Goal: Information Seeking & Learning: Learn about a topic

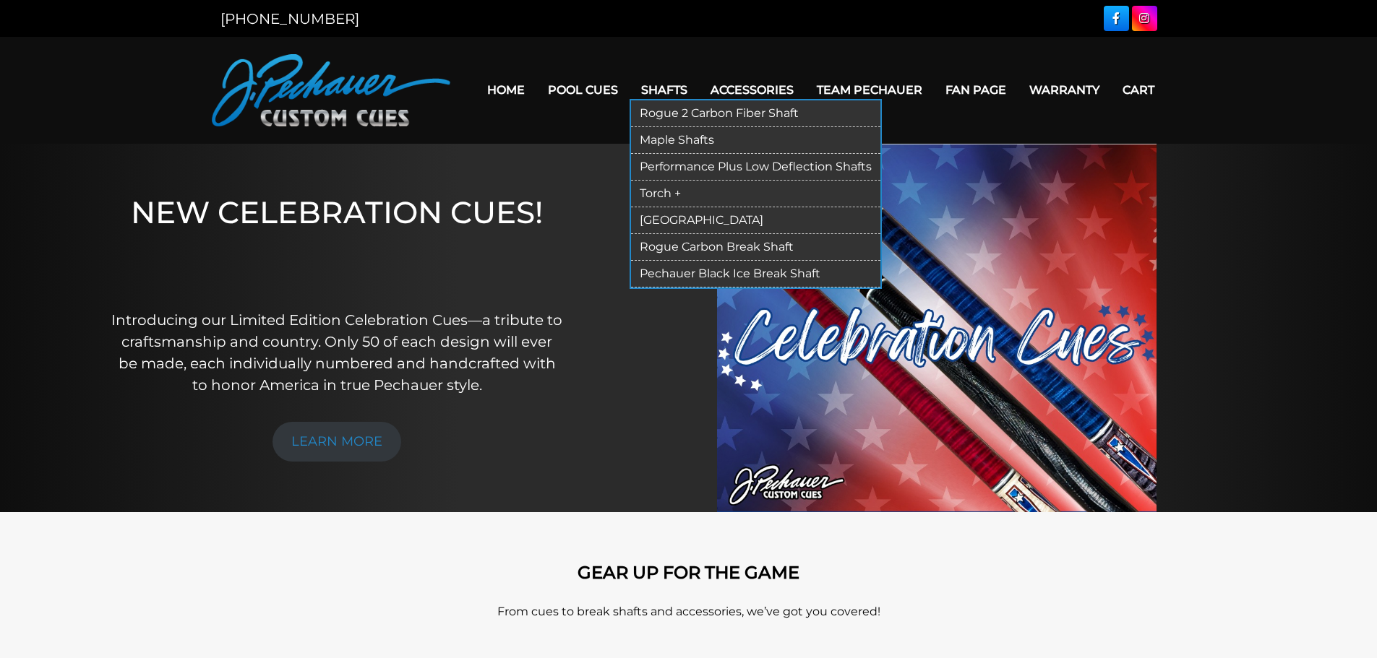
click at [711, 271] on link "Pechauer Black Ice Break Shaft" at bounding box center [755, 274] width 249 height 27
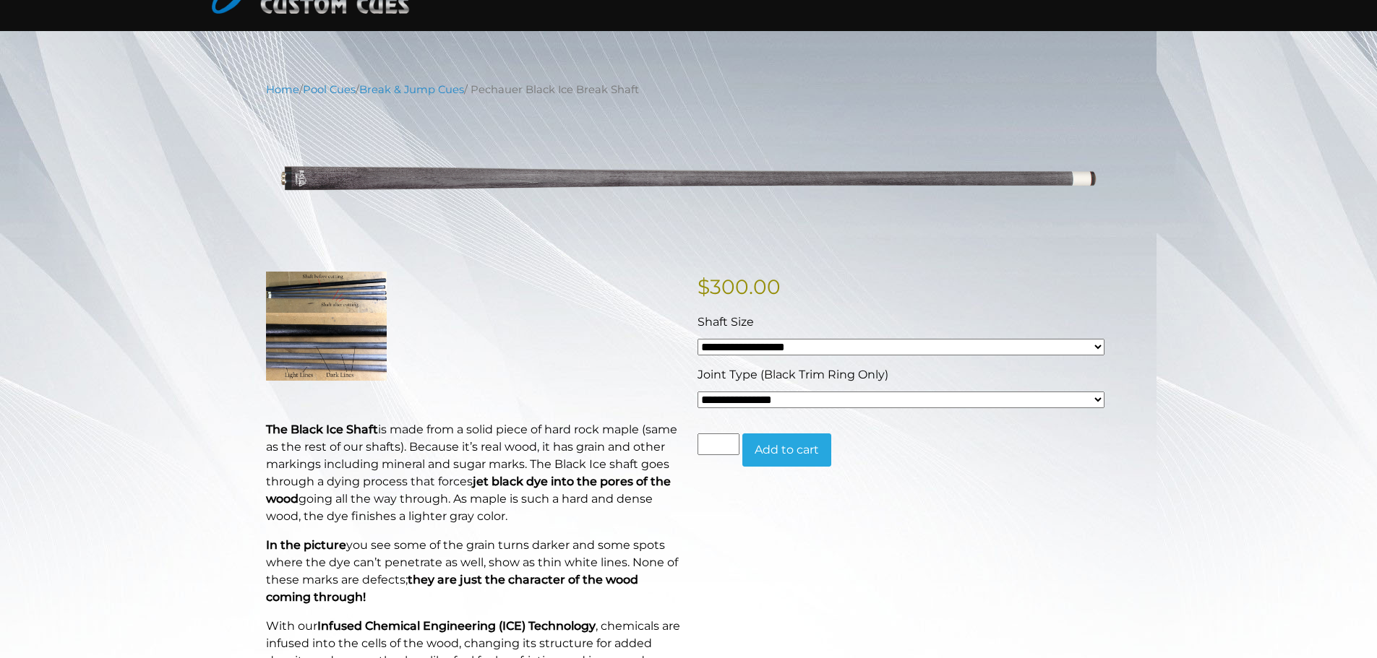
scroll to position [65, 0]
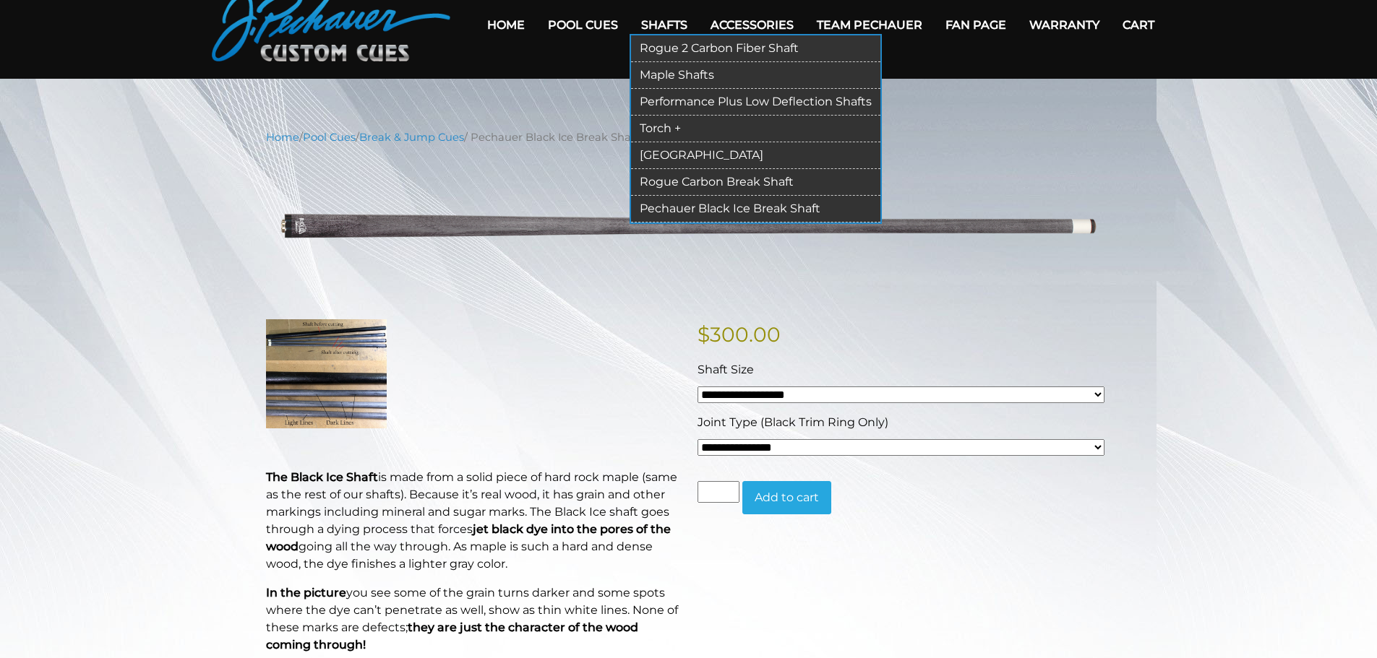
click at [680, 181] on link "Rogue Carbon Break Shaft" at bounding box center [755, 182] width 249 height 27
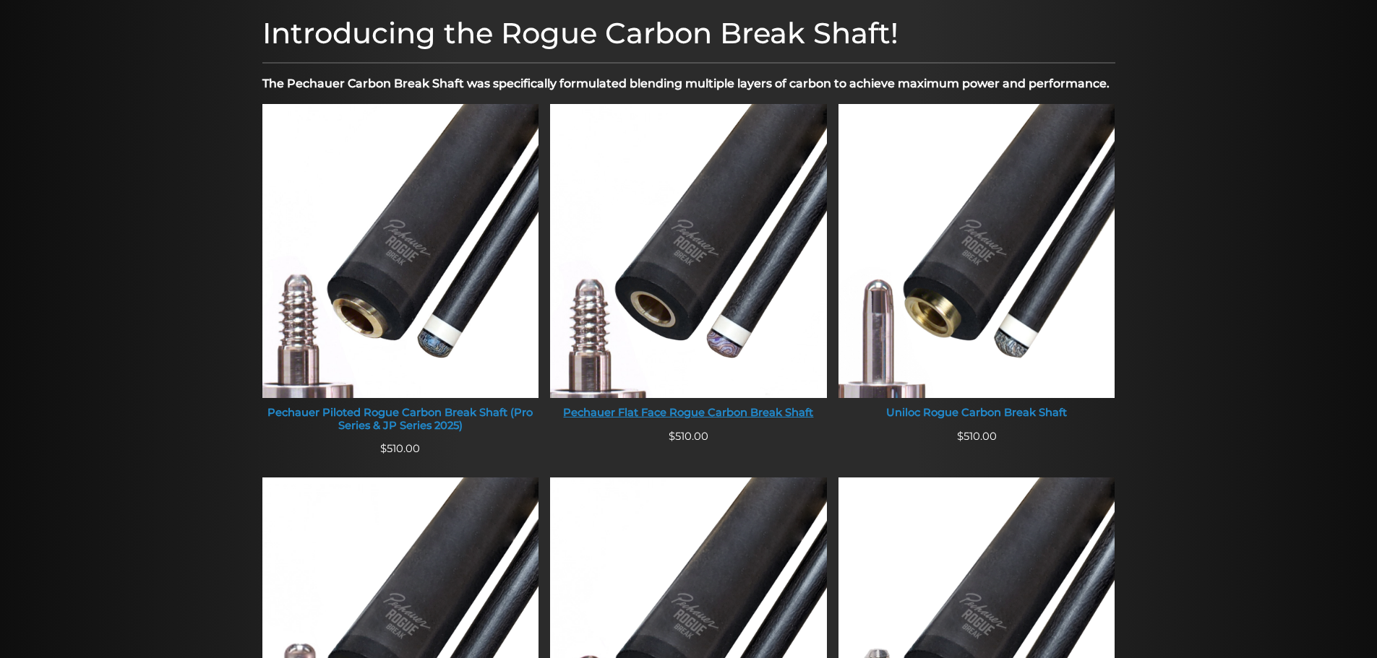
scroll to position [467, 0]
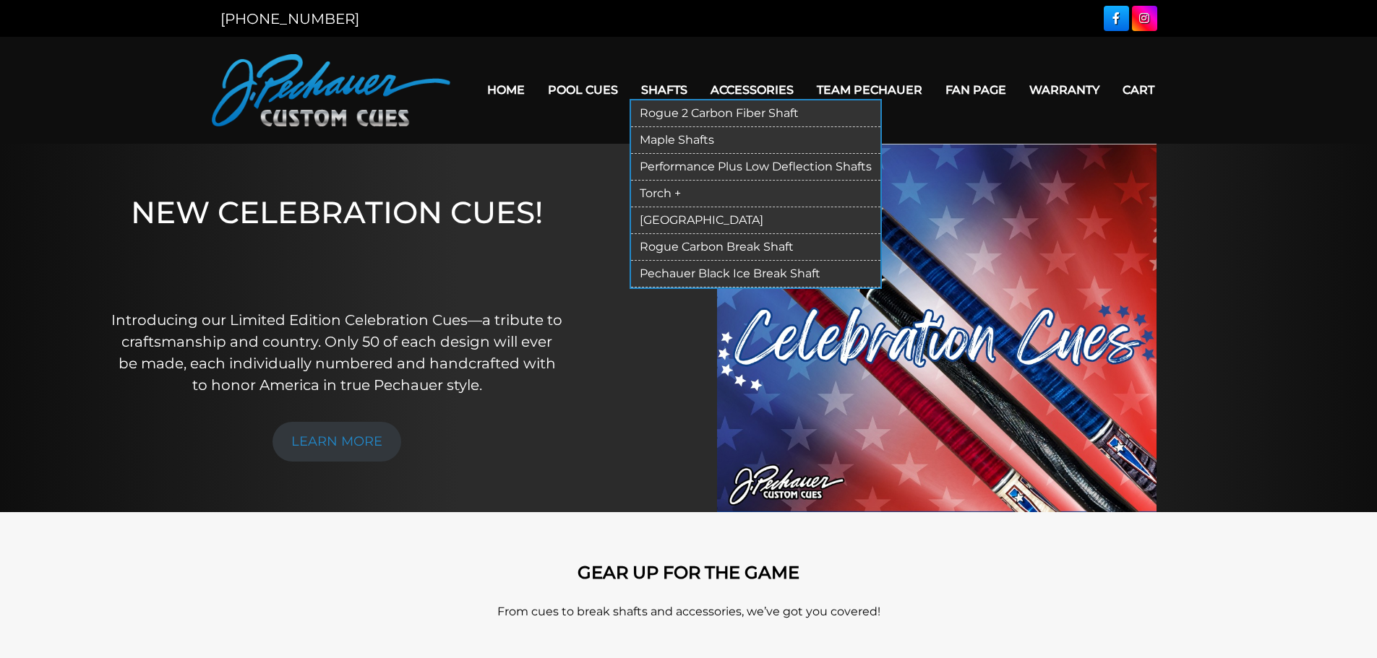
click at [673, 221] on link "[GEOGRAPHIC_DATA]" at bounding box center [755, 220] width 249 height 27
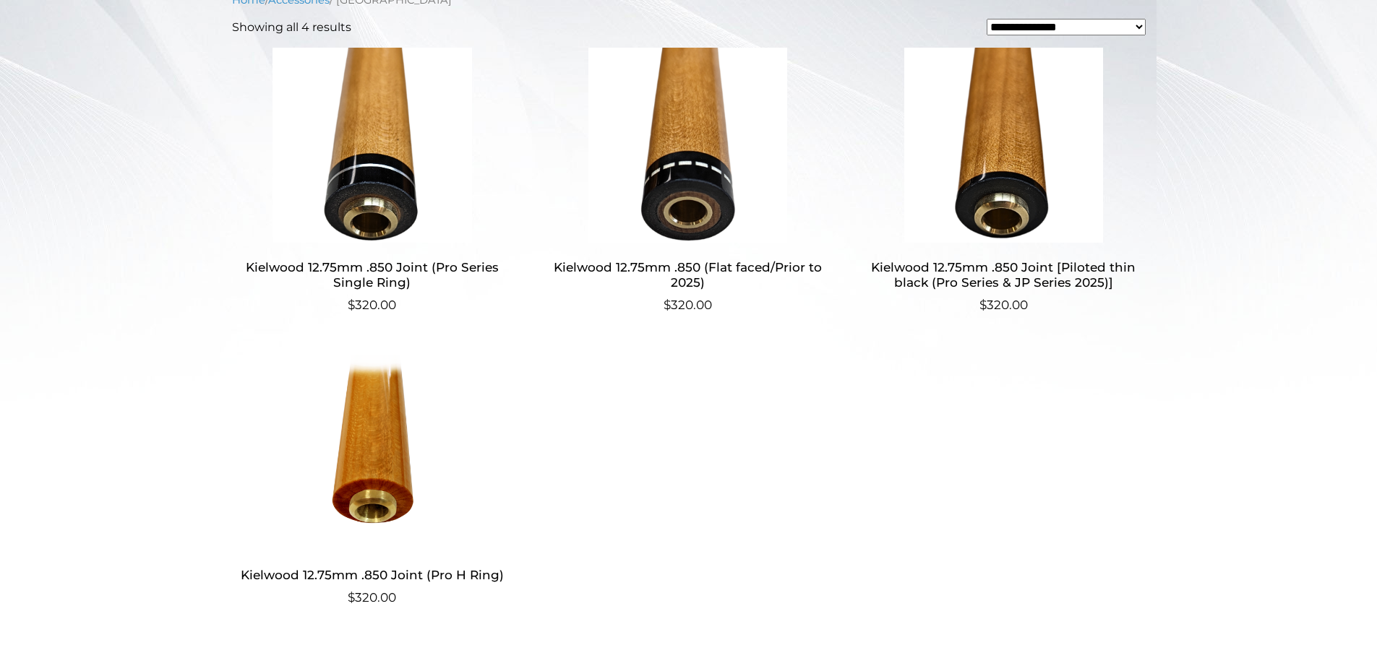
scroll to position [434, 0]
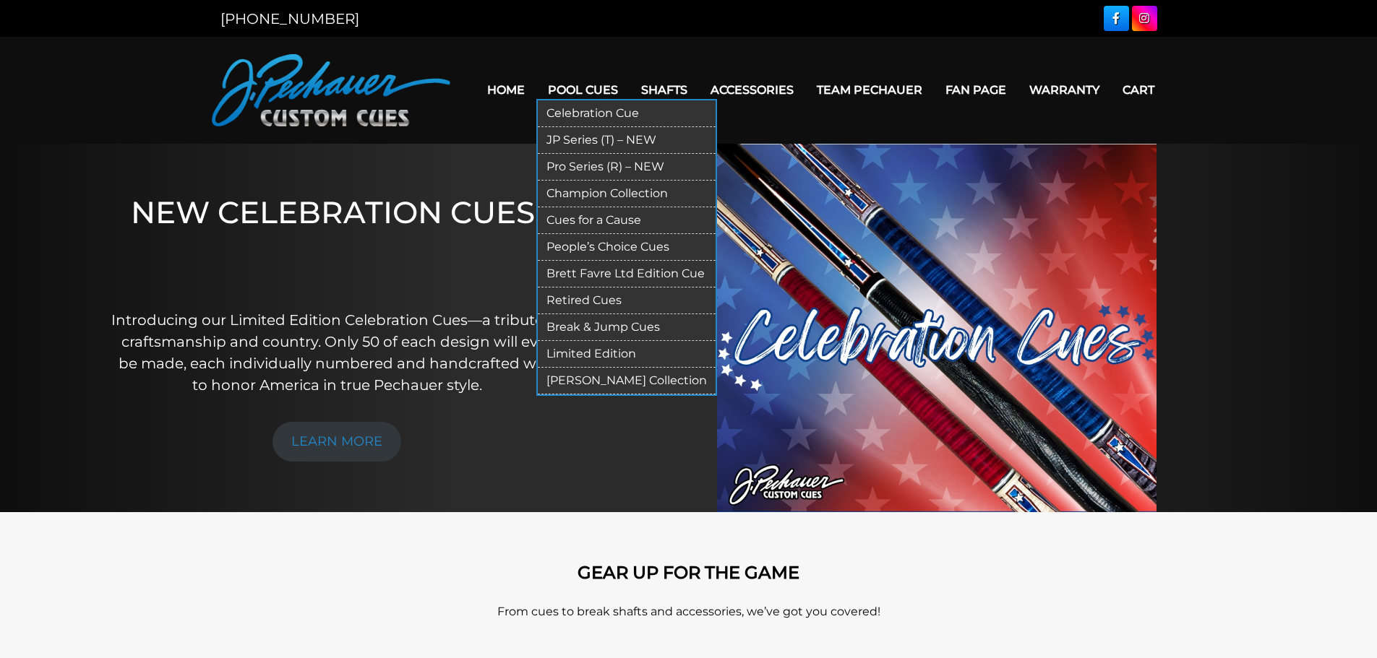
click at [587, 166] on link "Pro Series (R) – NEW" at bounding box center [627, 167] width 178 height 27
